Goal: Task Accomplishment & Management: Manage account settings

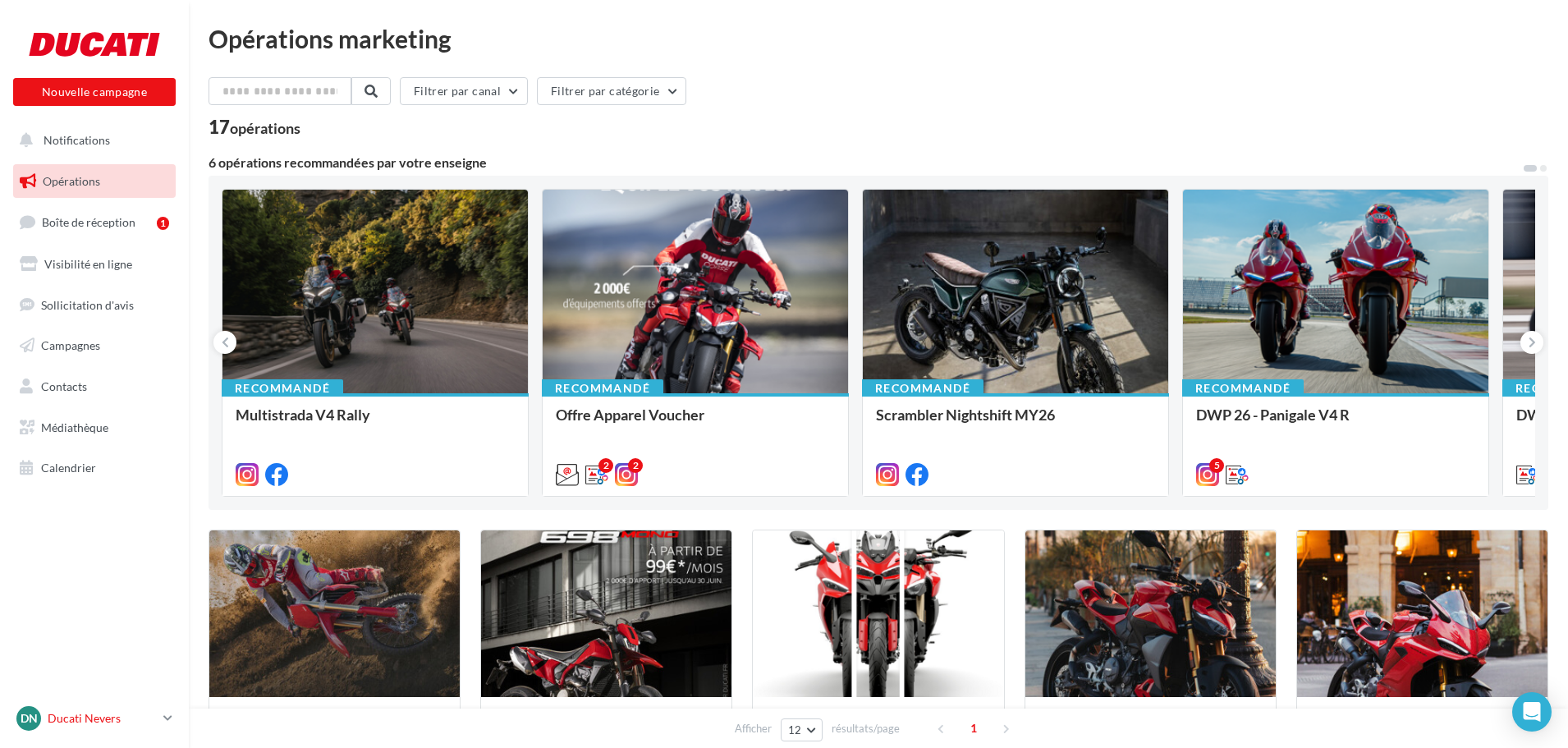
click at [90, 714] on p "Ducati Nevers" at bounding box center [102, 719] width 109 height 17
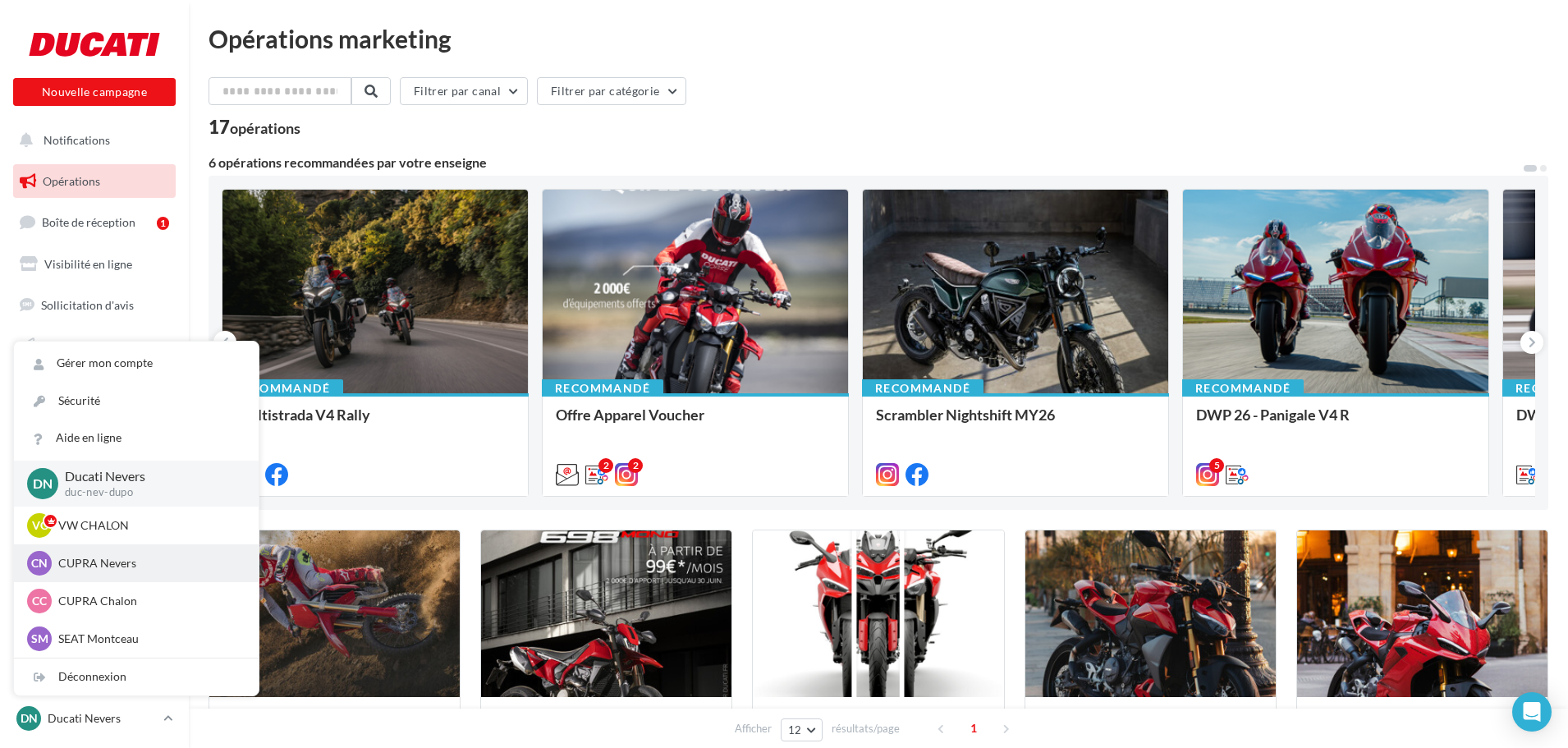
click at [107, 559] on p "CUPRA Nevers" at bounding box center [149, 564] width 181 height 17
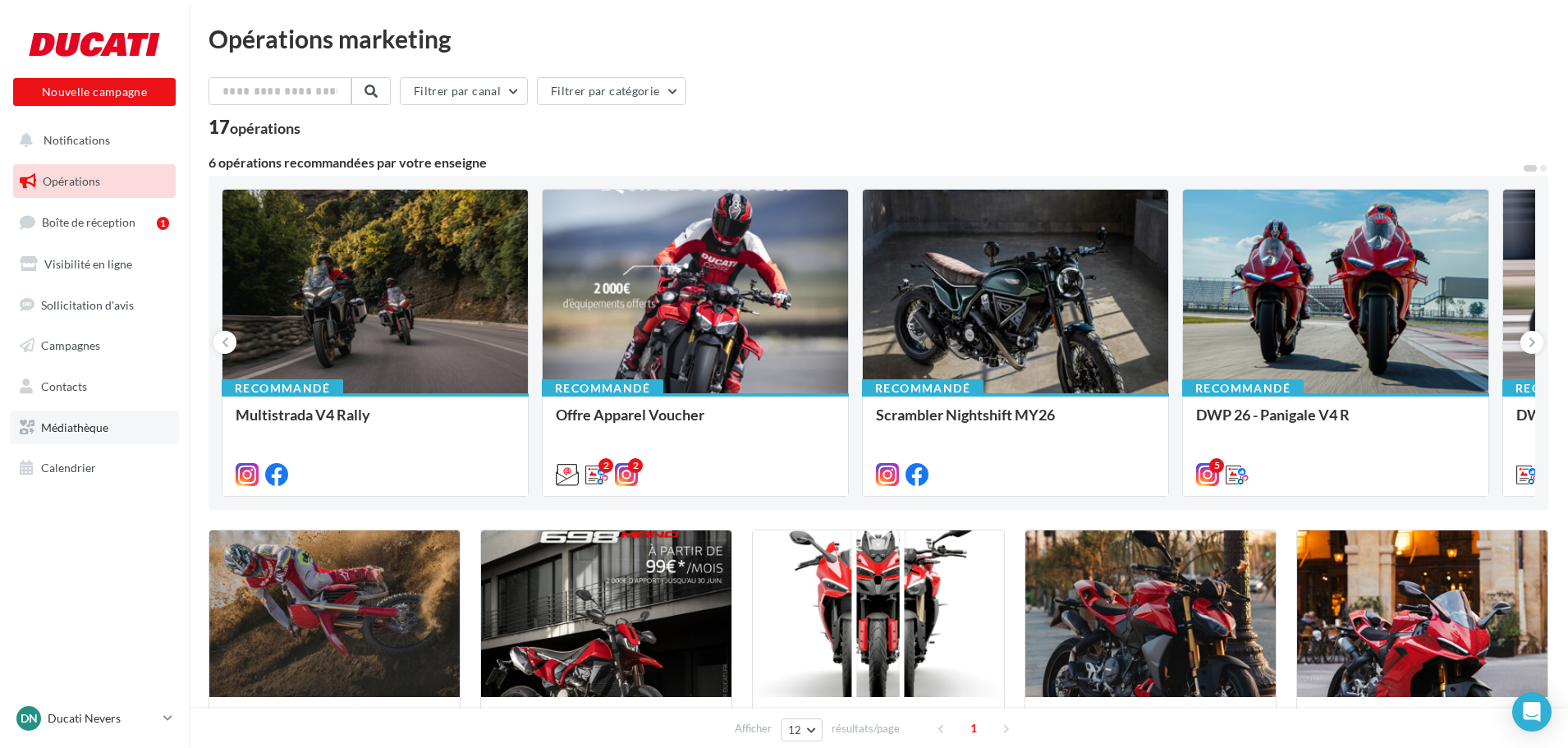
click at [109, 428] on link "Médiathèque" at bounding box center [95, 427] width 169 height 34
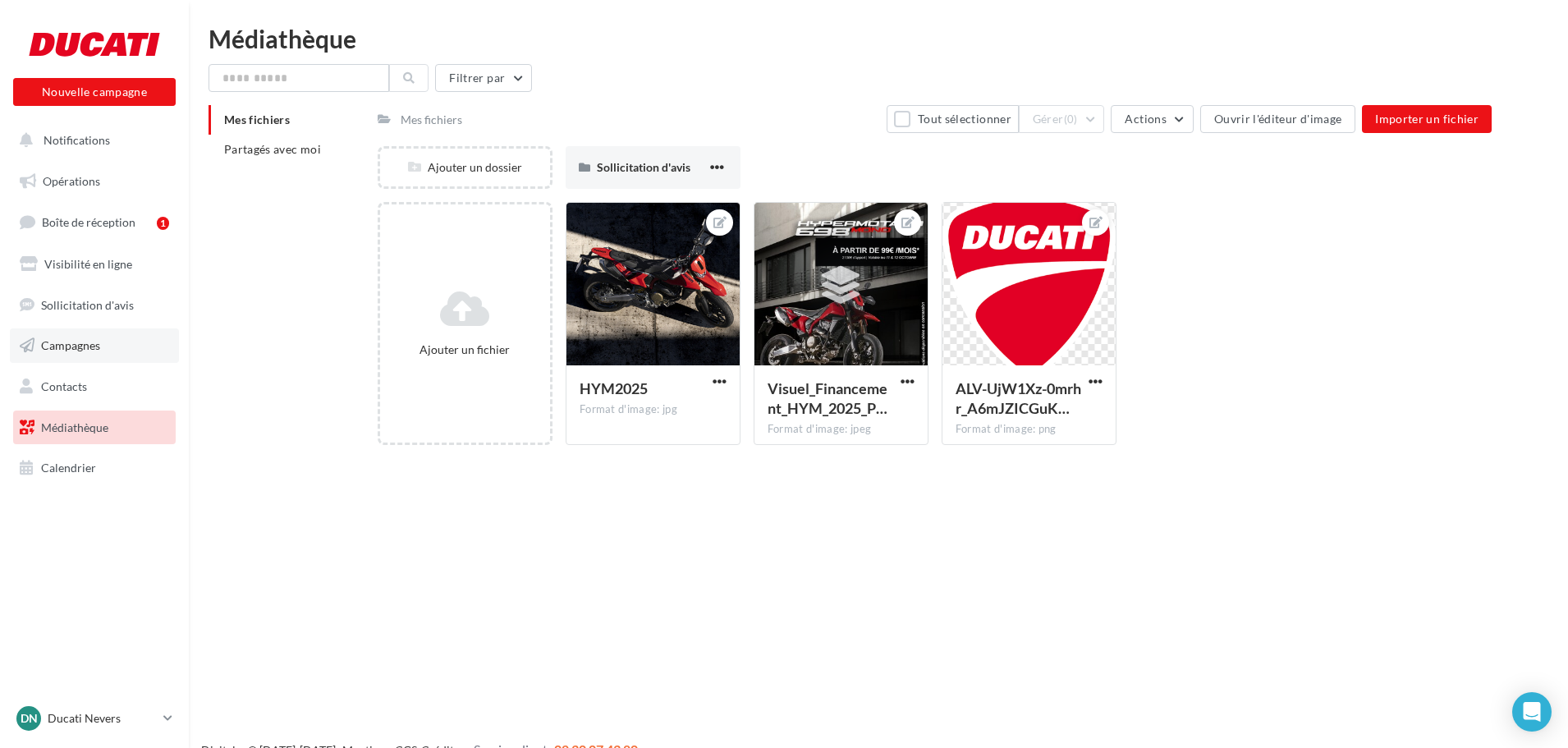
click at [131, 331] on link "Campagnes" at bounding box center [95, 345] width 169 height 34
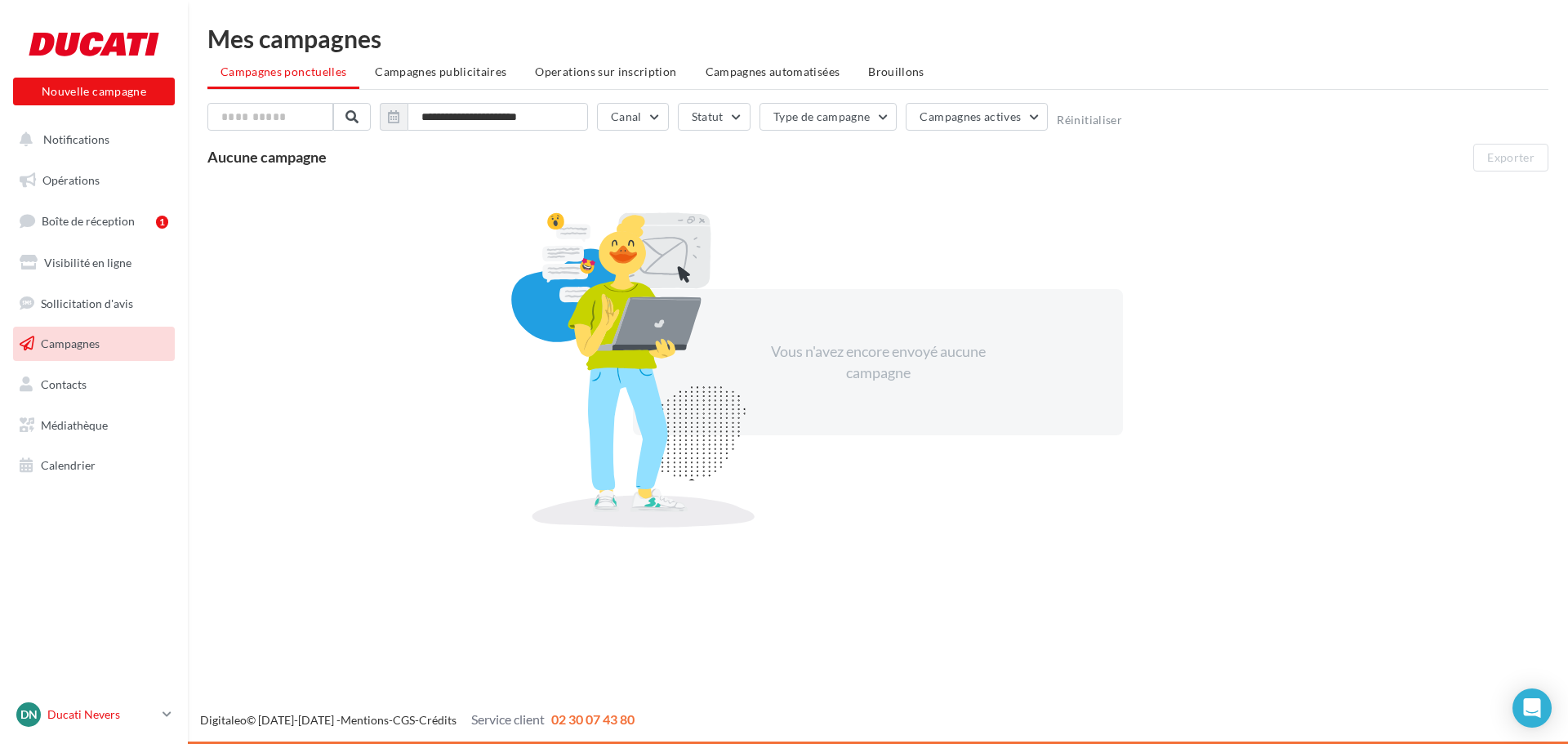
click at [169, 722] on link "DN Ducati Nevers duc-nev-dupo" at bounding box center [94, 714] width 162 height 31
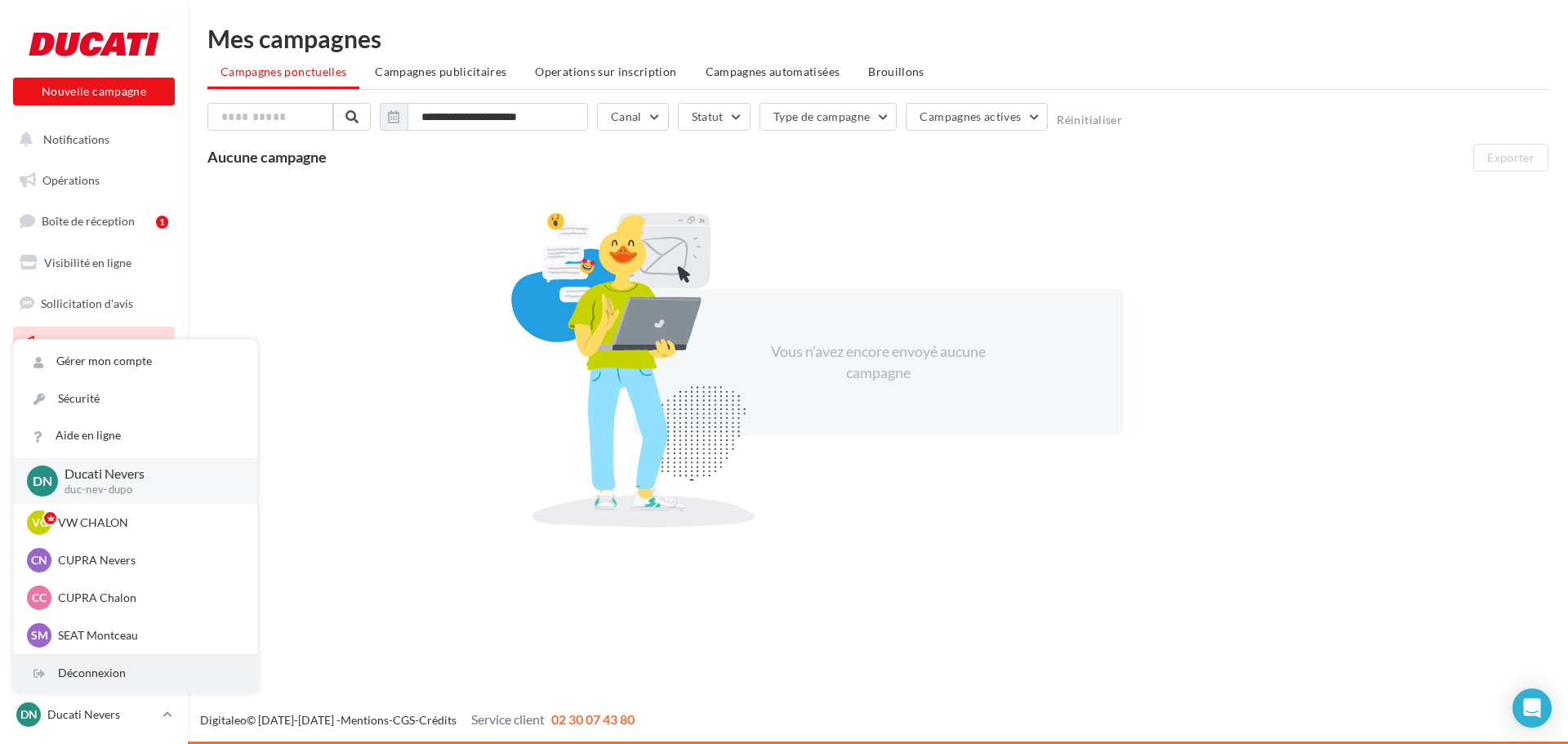
click at [147, 668] on div "Déconnexion" at bounding box center [136, 673] width 243 height 37
